Goal: Find specific page/section

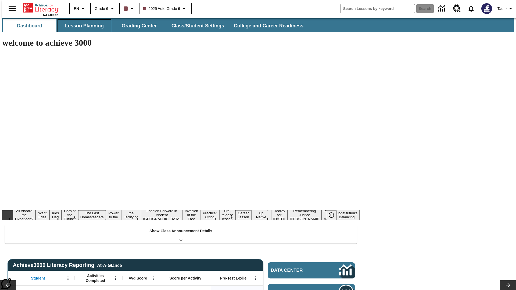
click at [82, 26] on button "Lesson Planning" at bounding box center [84, 25] width 54 height 13
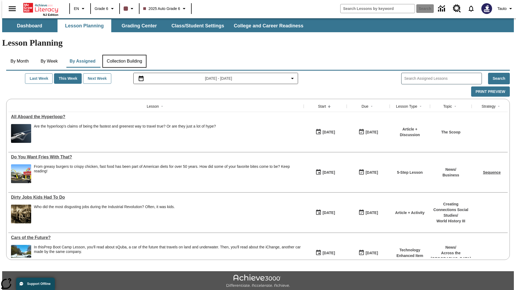
click at [124, 55] on button "Collection Building" at bounding box center [124, 61] width 44 height 13
